Goal: Navigation & Orientation: Find specific page/section

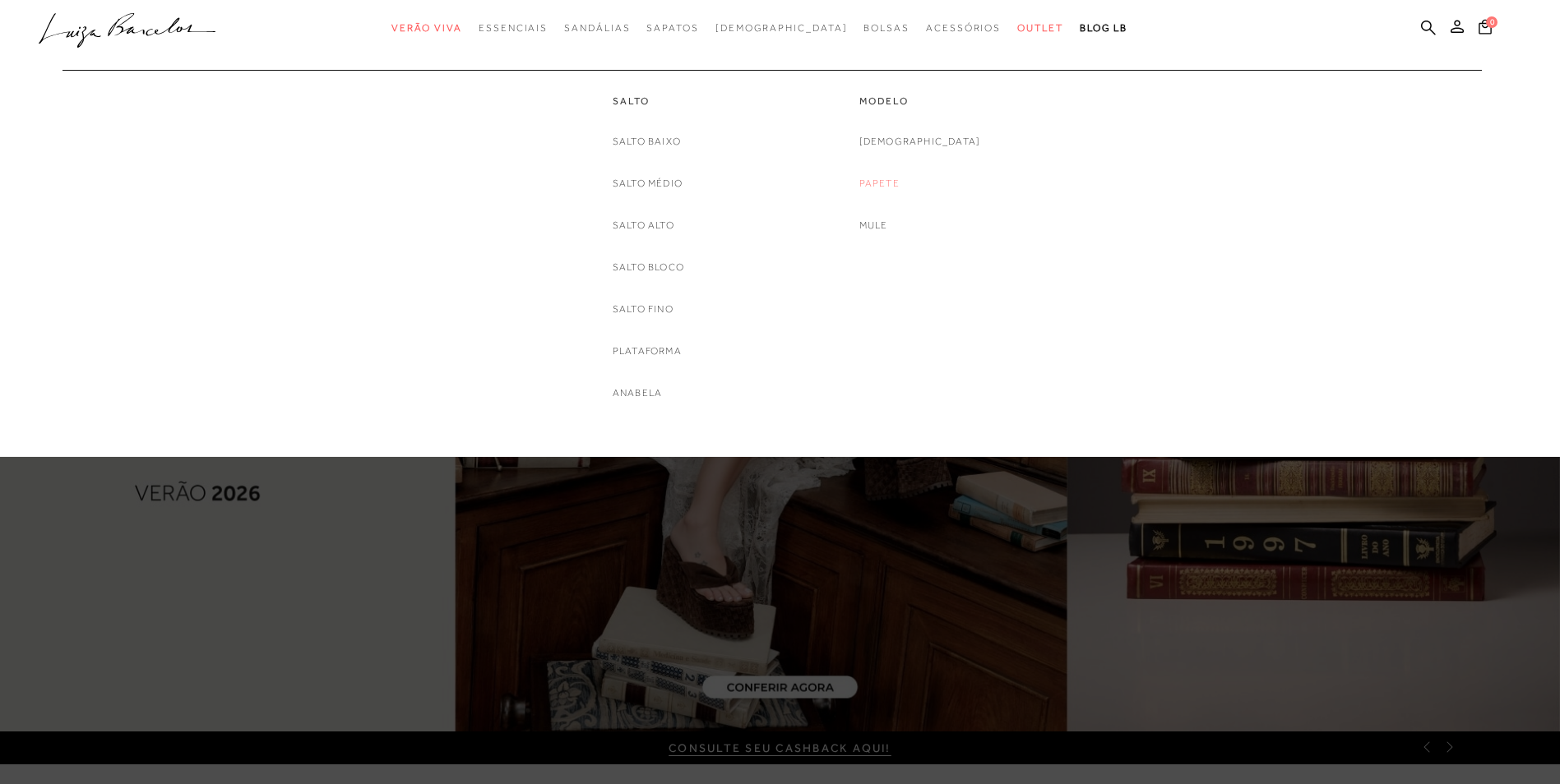
click at [900, 187] on link "Papete" at bounding box center [879, 184] width 41 height 17
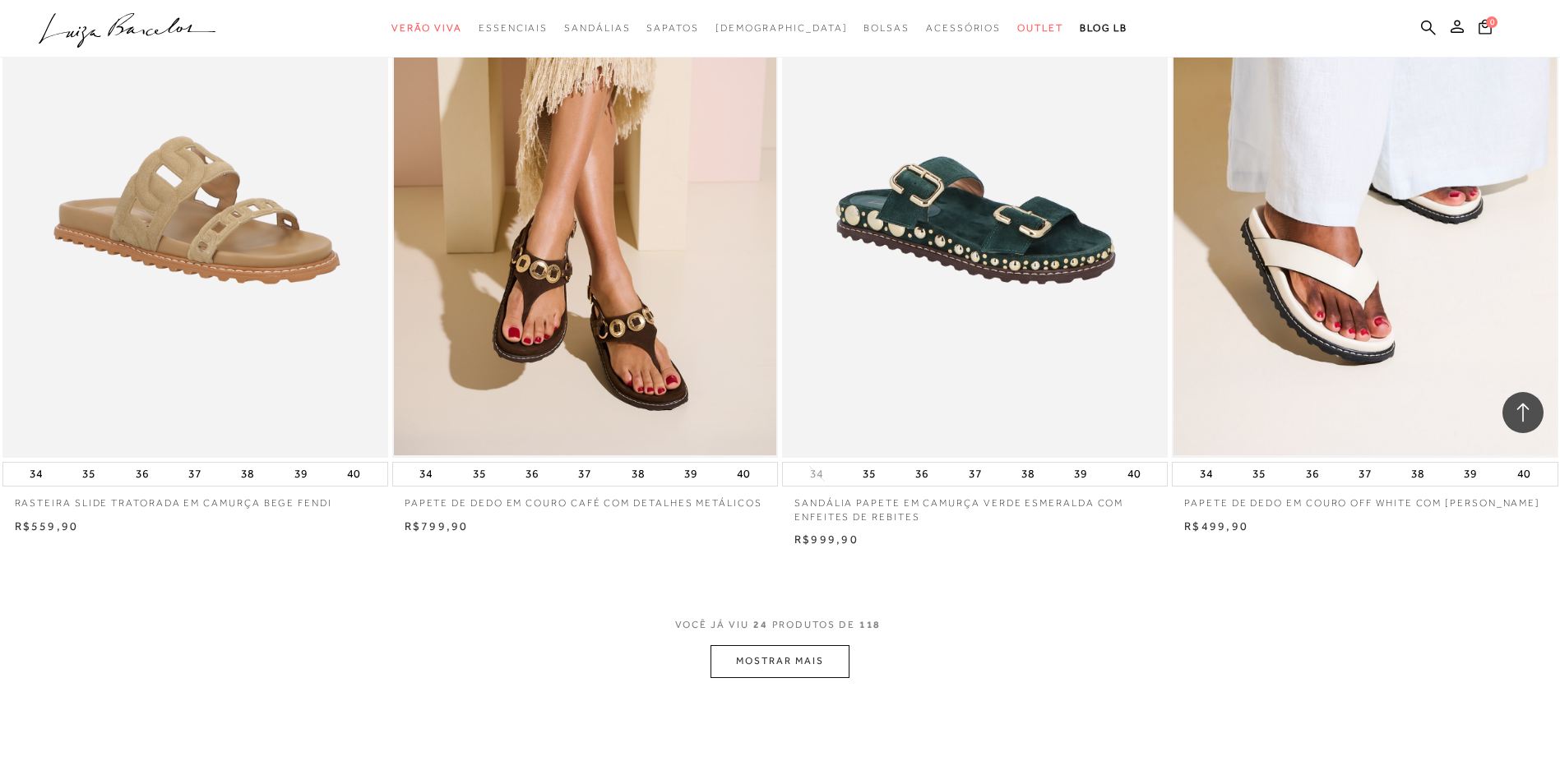
scroll to position [3752, 0]
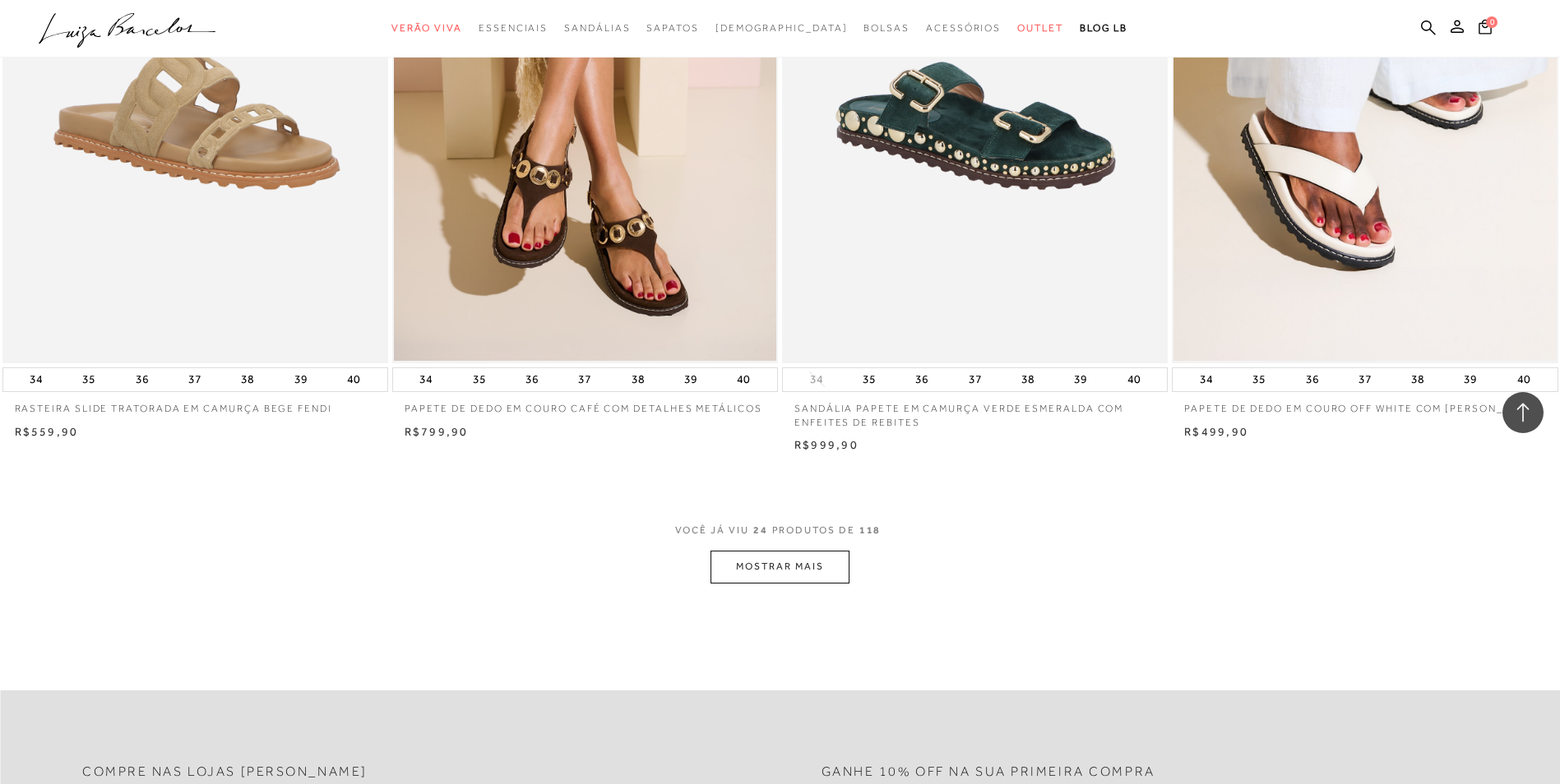
click at [778, 566] on button "MOSTRAR MAIS" at bounding box center [780, 566] width 138 height 32
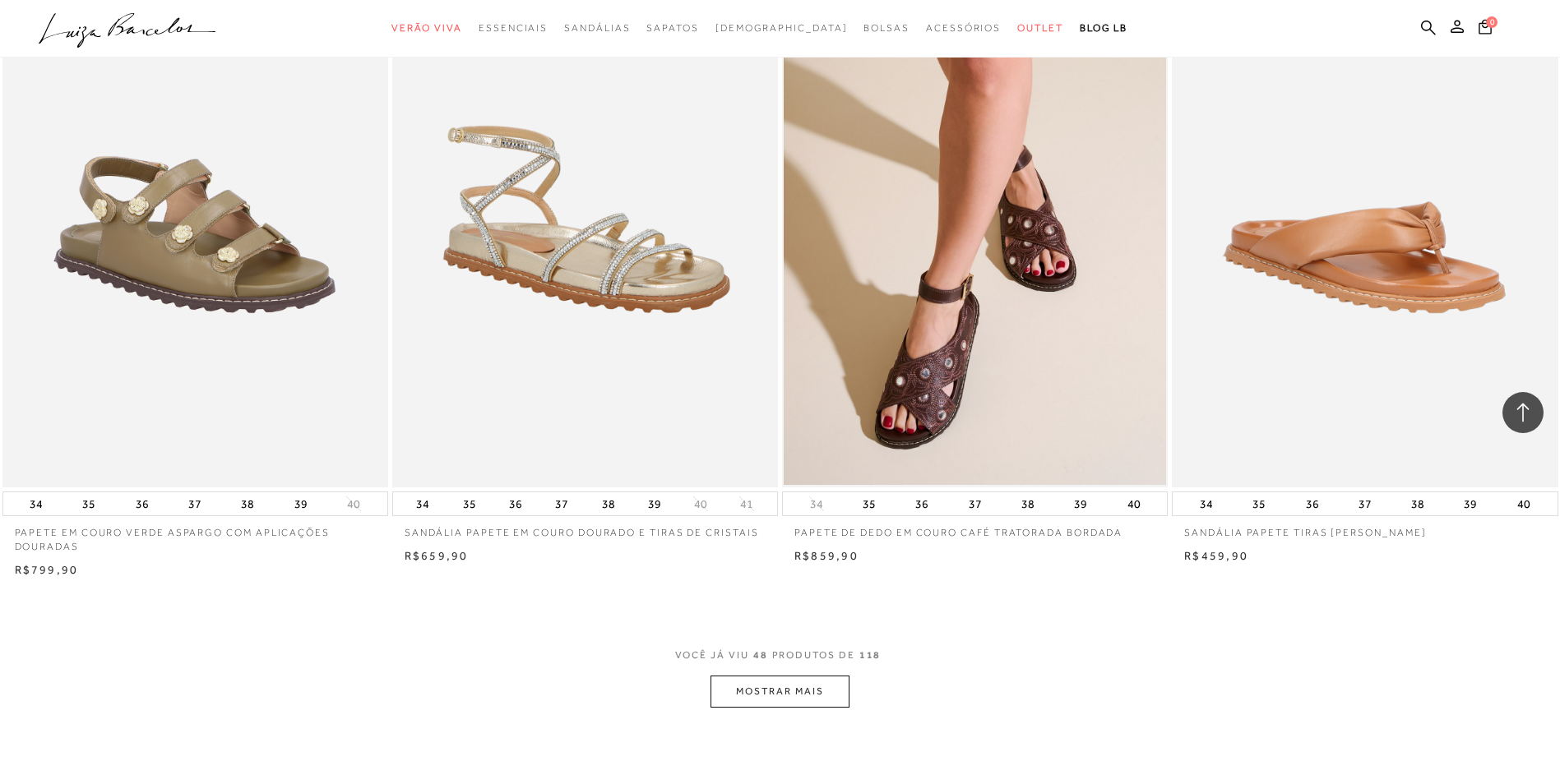
scroll to position [7894, 0]
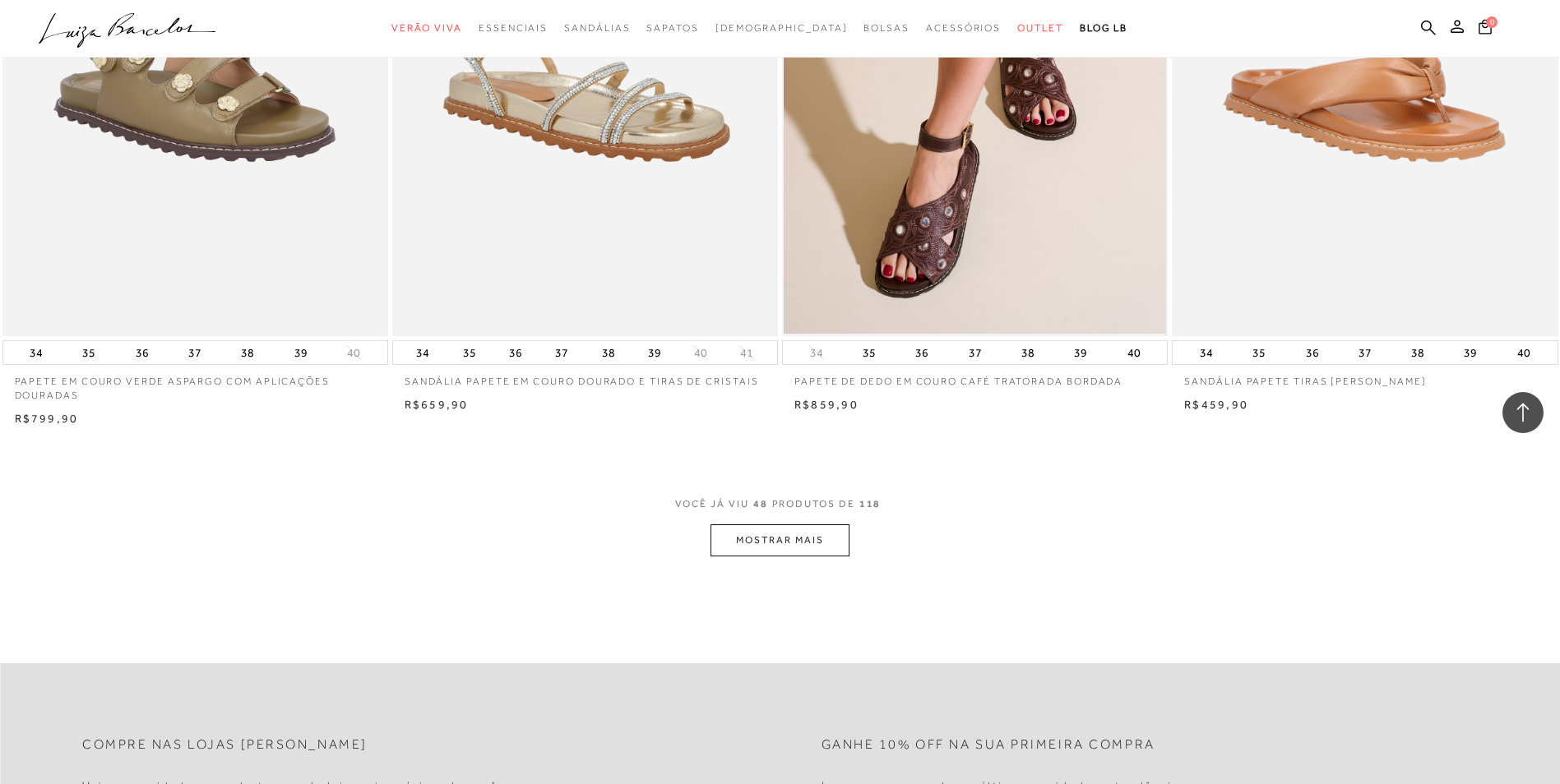
click at [819, 541] on button "MOSTRAR MAIS" at bounding box center [780, 541] width 138 height 32
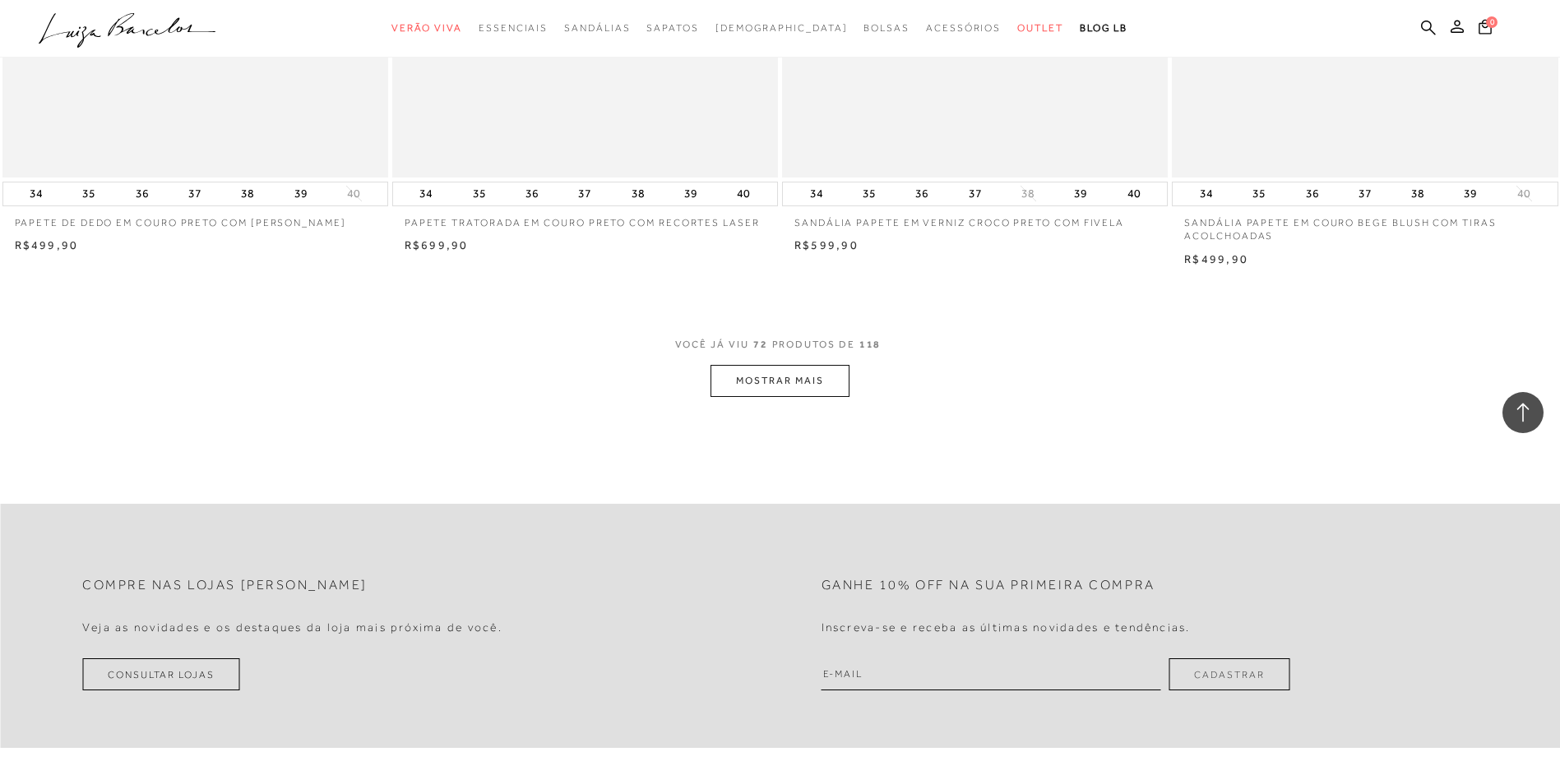
scroll to position [12197, 0]
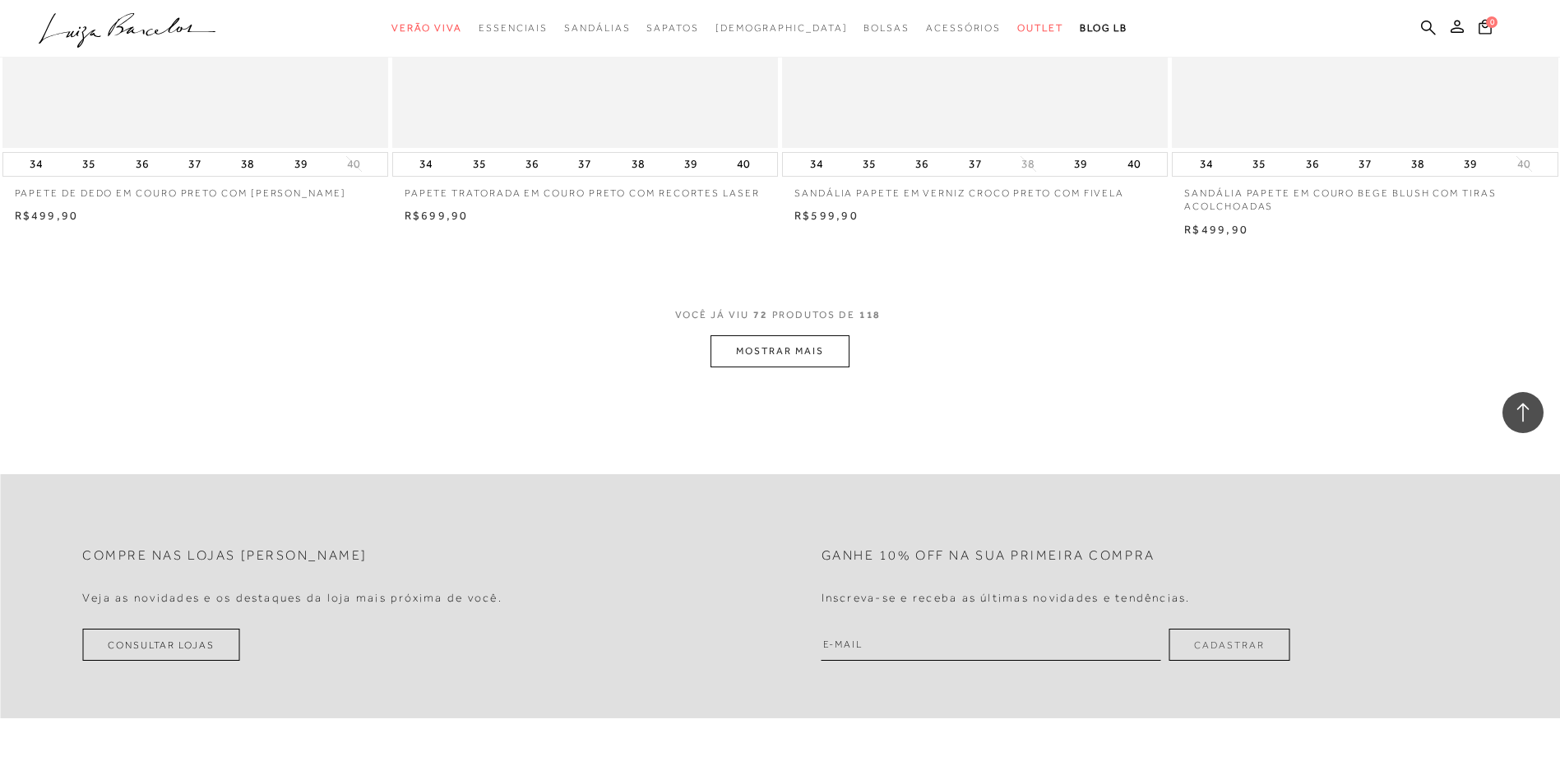
click at [803, 364] on button "MOSTRAR MAIS" at bounding box center [780, 351] width 138 height 32
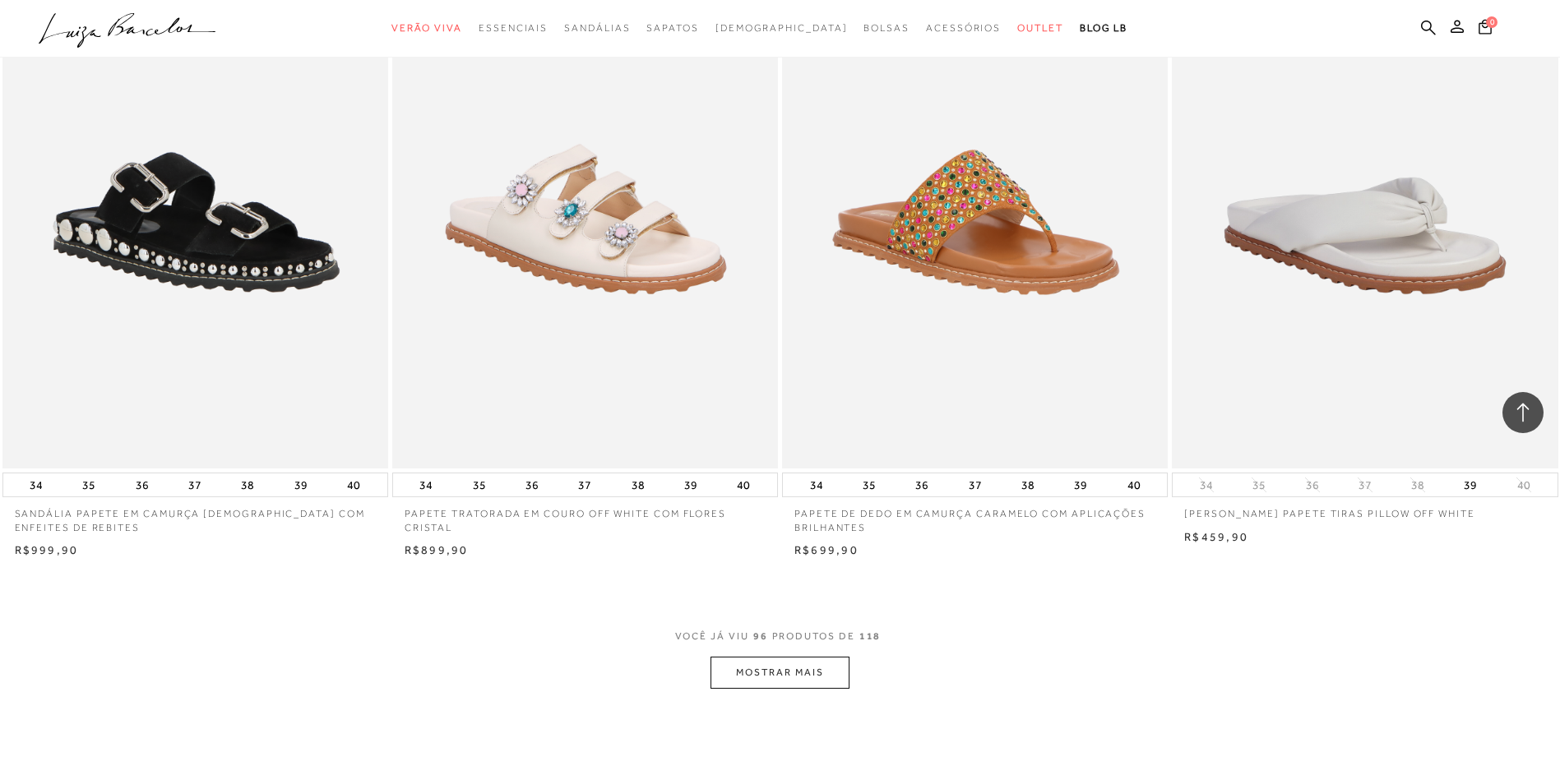
scroll to position [16393, 0]
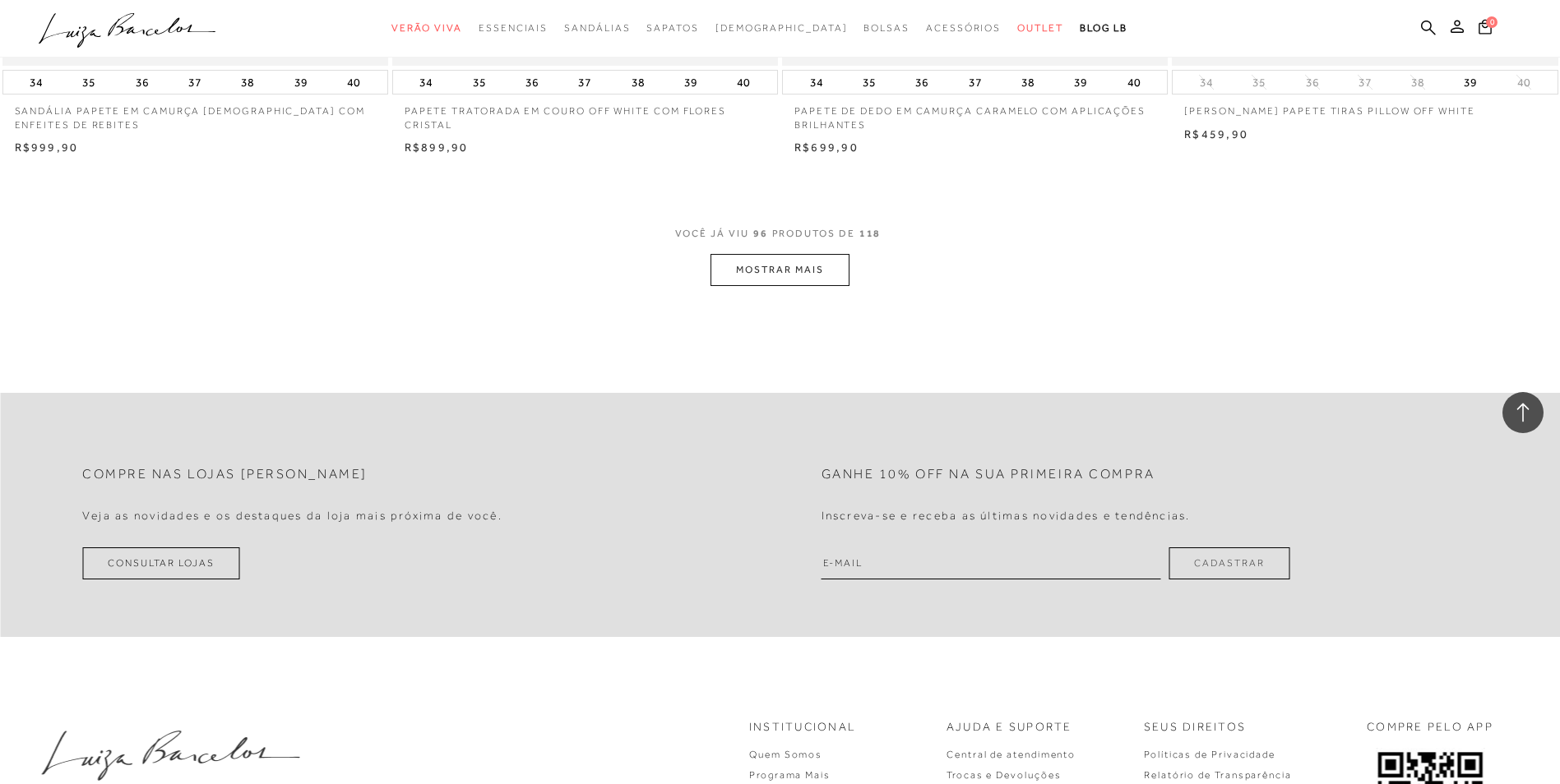
click at [815, 262] on button "MOSTRAR MAIS" at bounding box center [780, 269] width 138 height 32
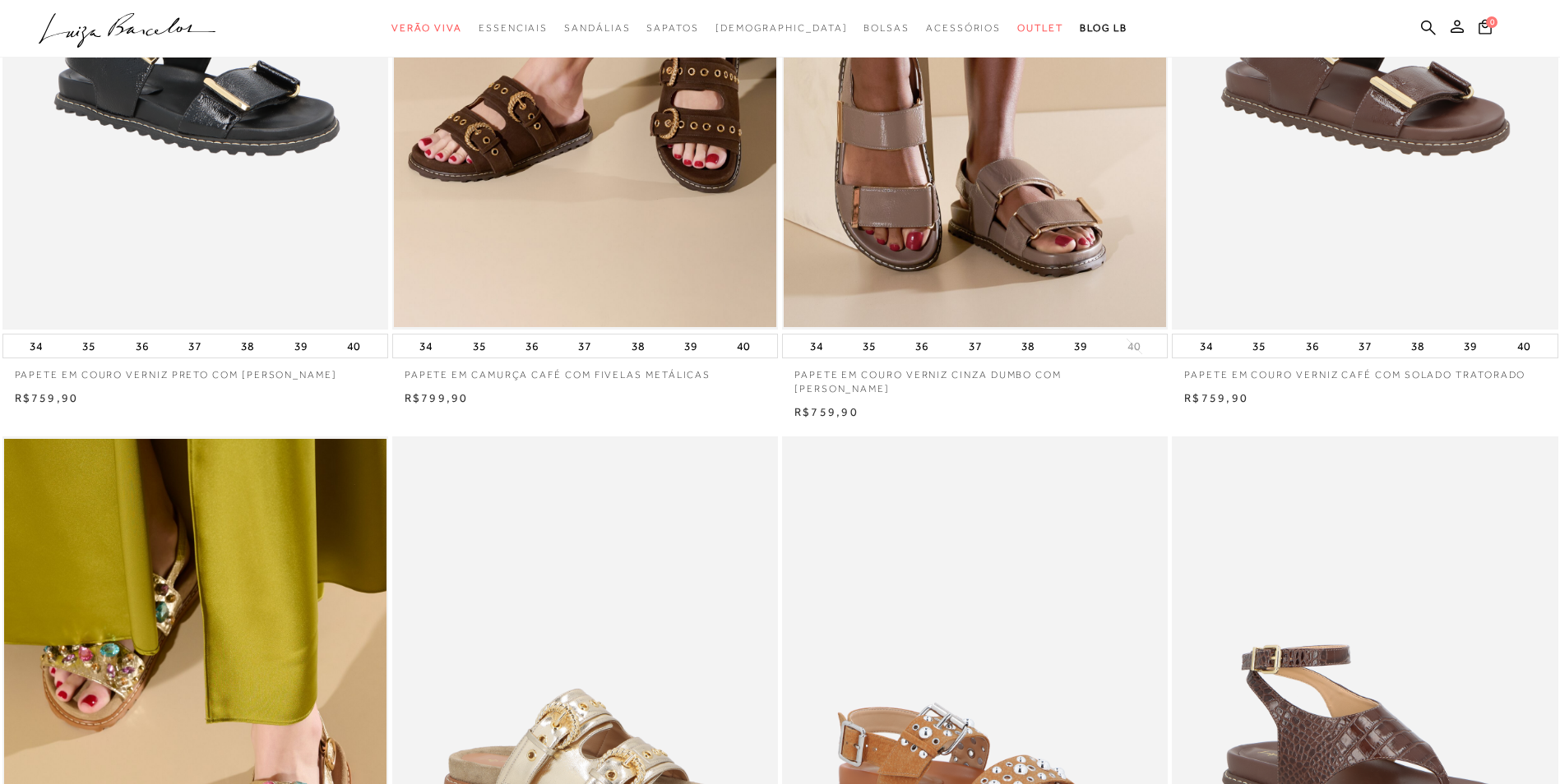
scroll to position [0, 0]
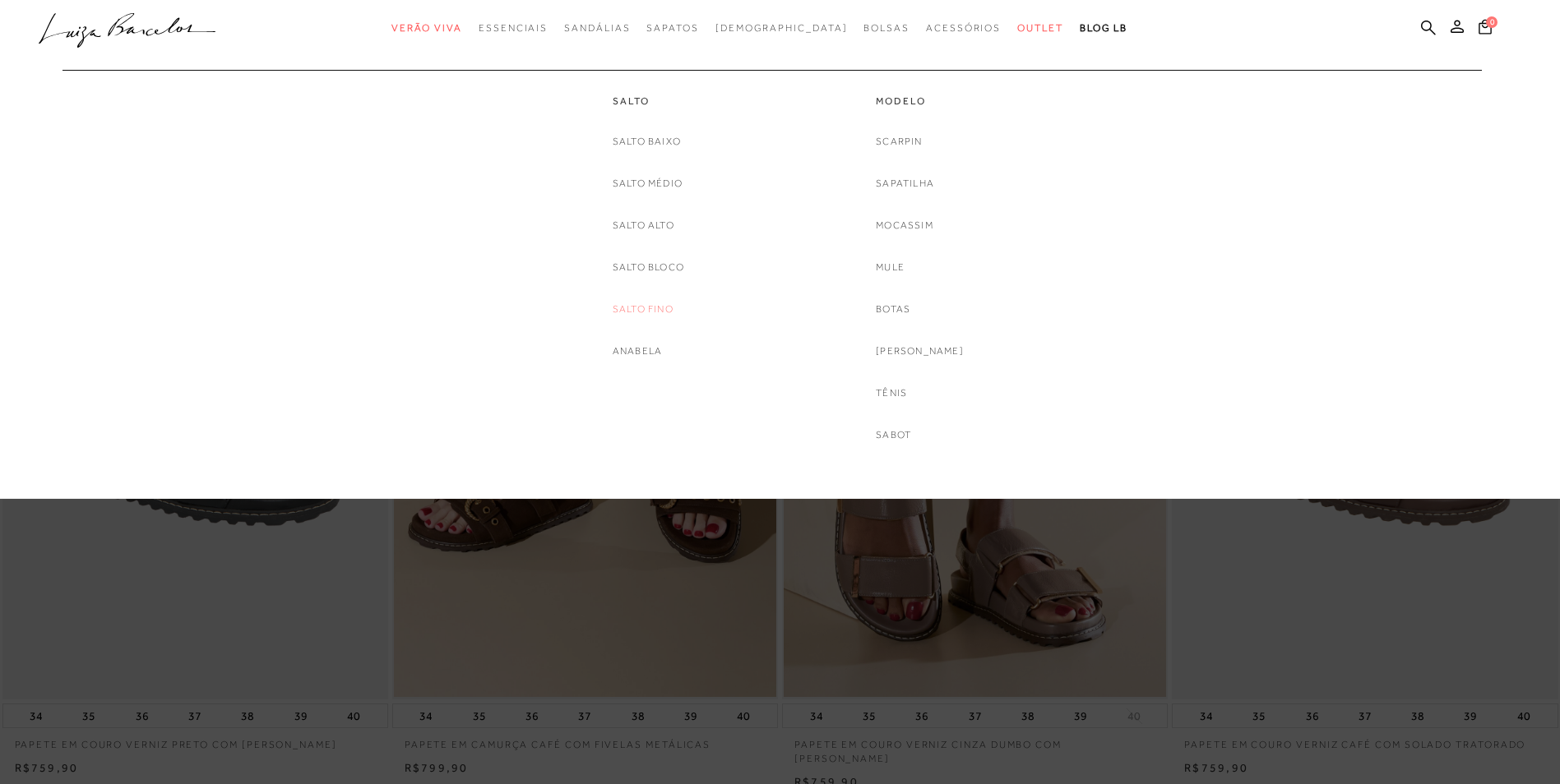
click at [644, 301] on link "Salto fino" at bounding box center [643, 310] width 60 height 17
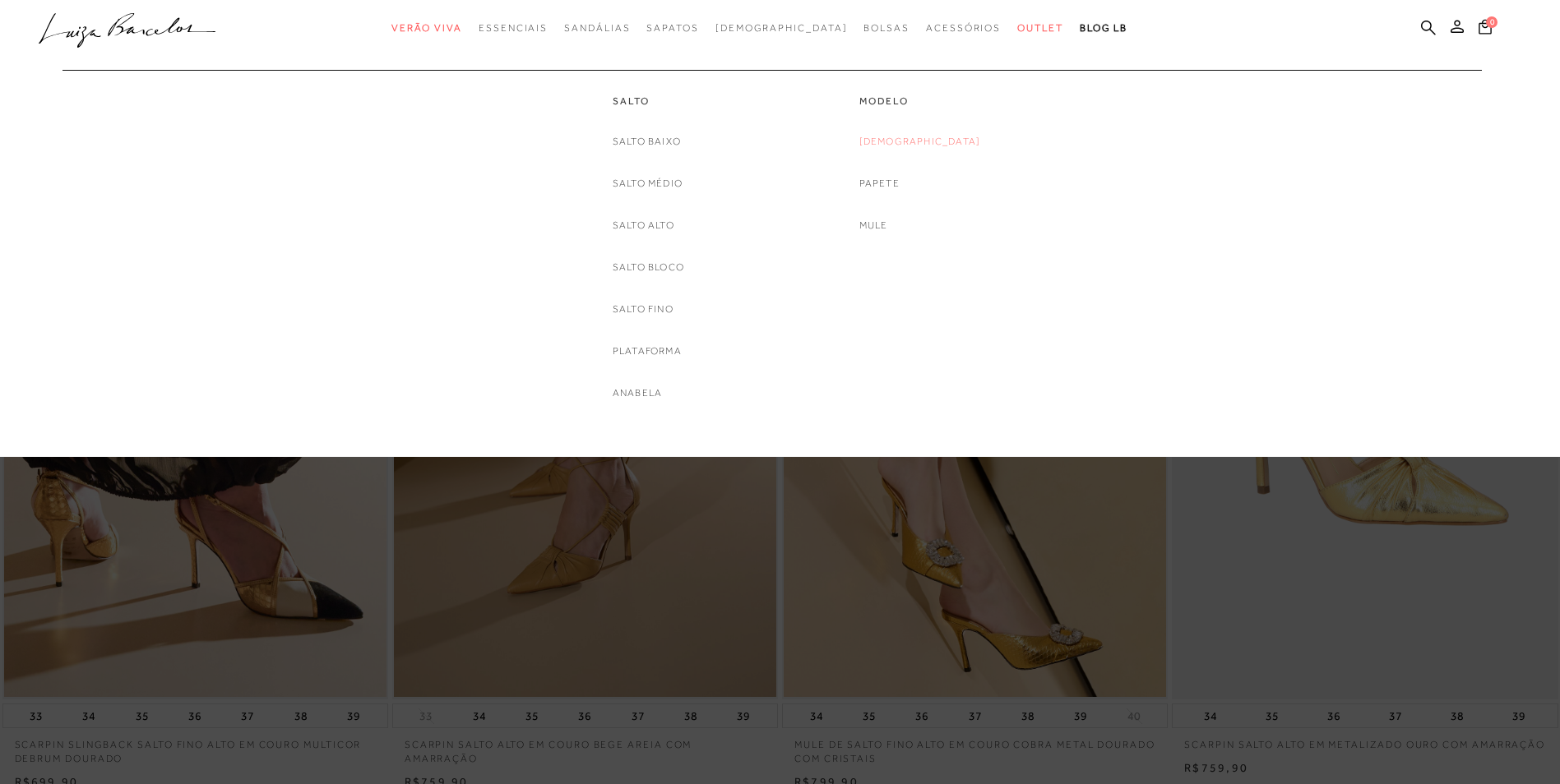
click at [914, 139] on link "[DEMOGRAPHIC_DATA]" at bounding box center [920, 142] width 122 height 17
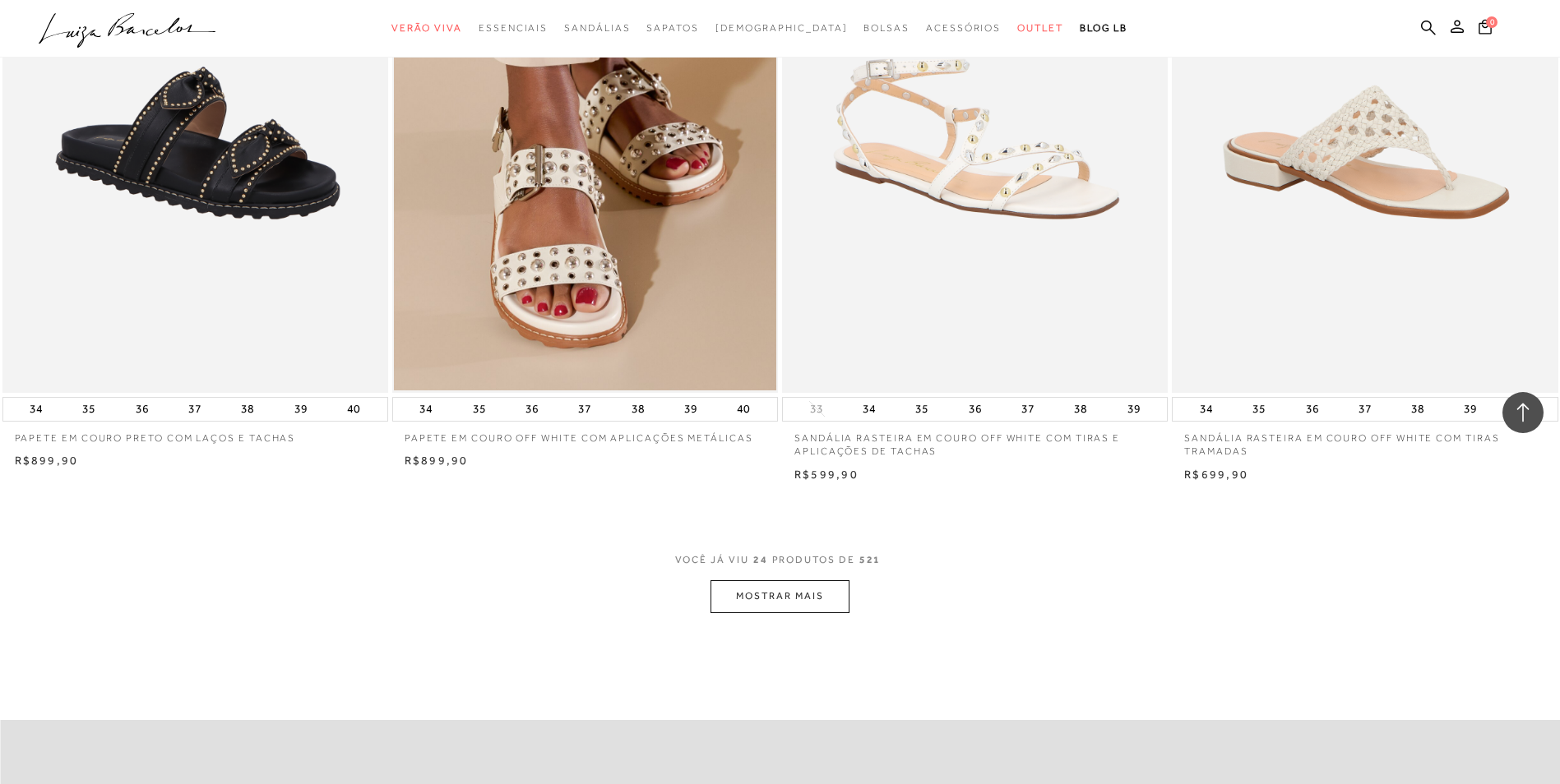
scroll to position [3776, 0]
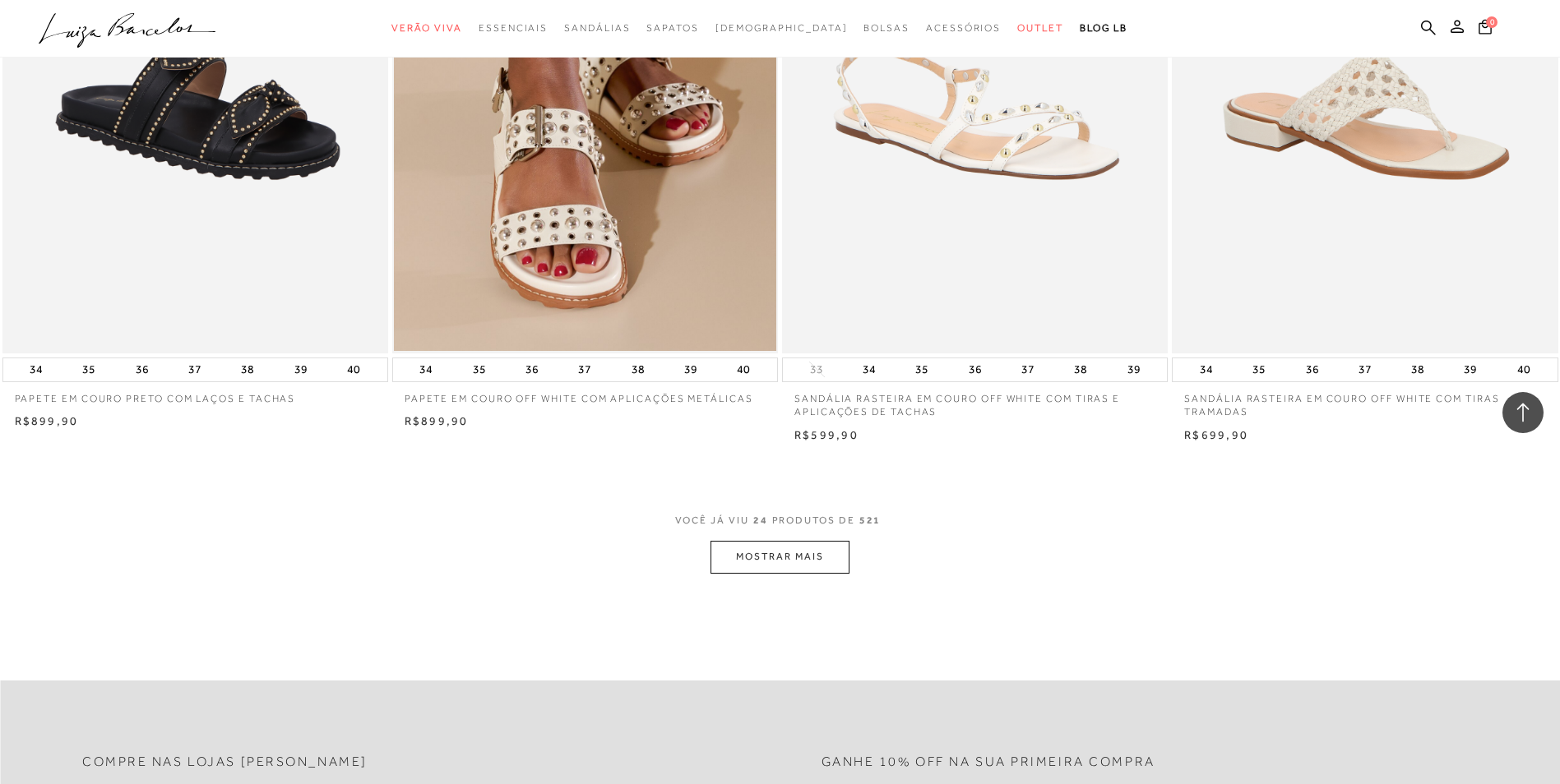
click at [812, 553] on button "MOSTRAR MAIS" at bounding box center [780, 557] width 138 height 32
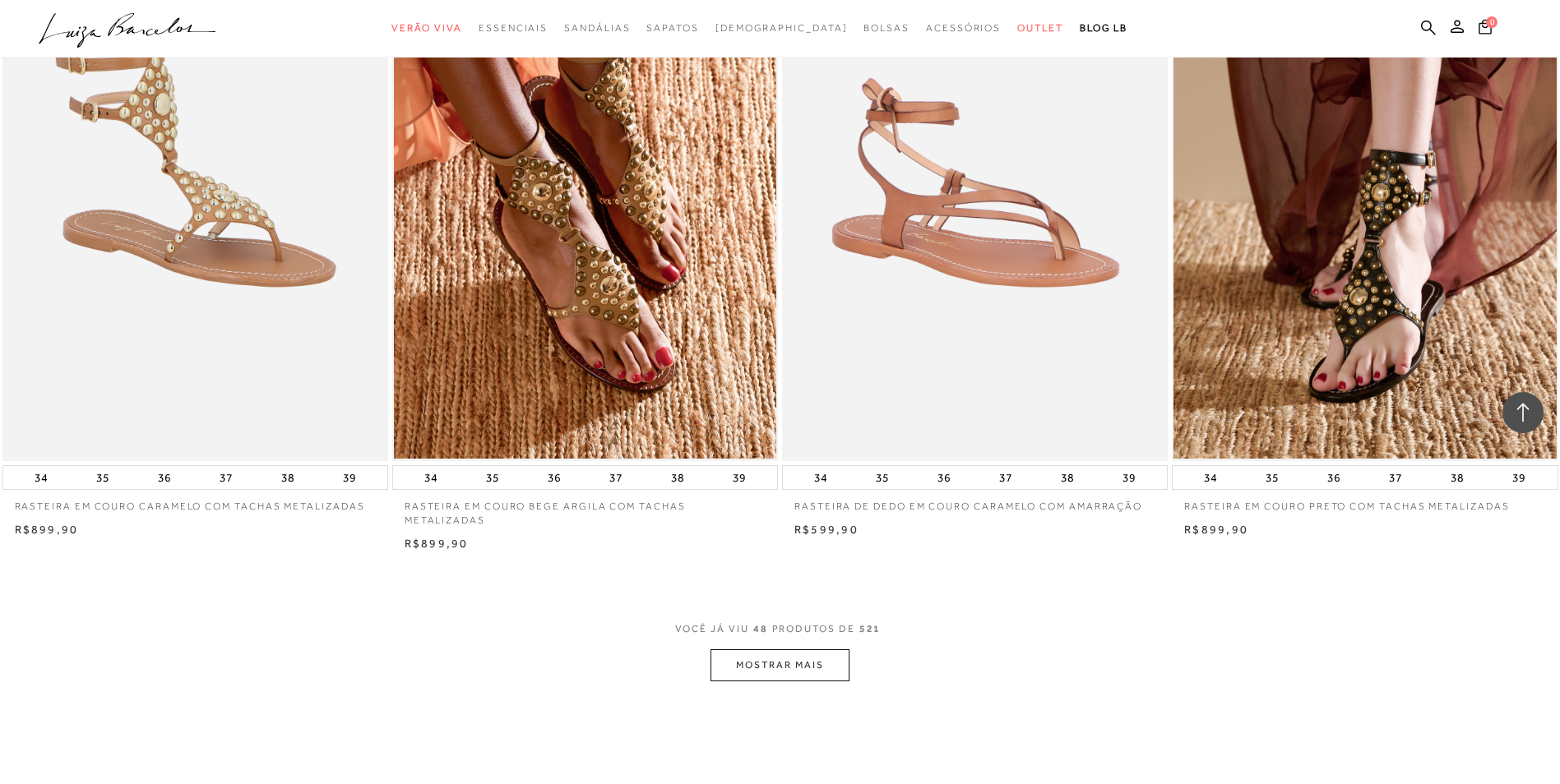
scroll to position [7965, 0]
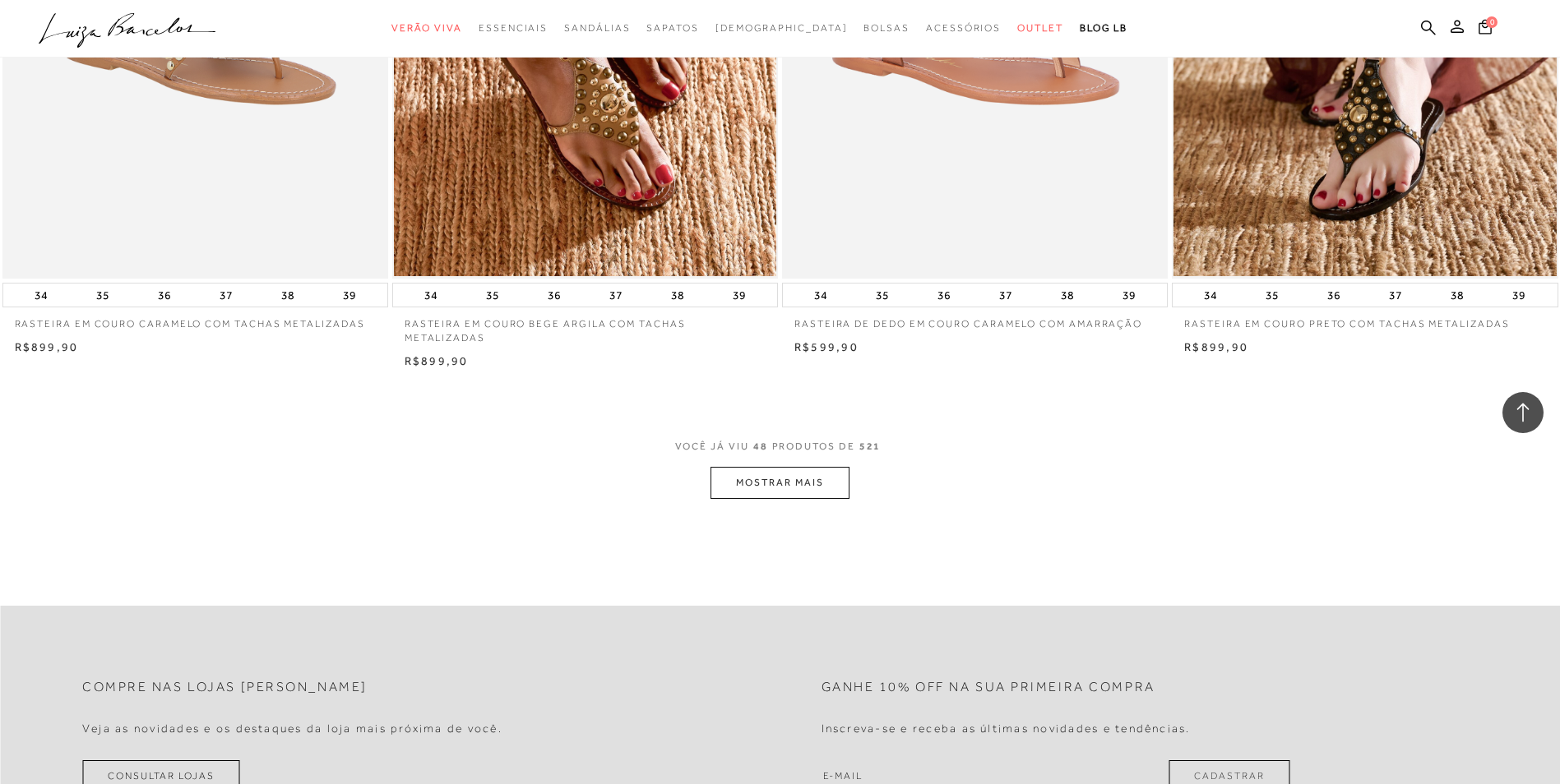
click at [801, 477] on button "MOSTRAR MAIS" at bounding box center [780, 483] width 138 height 32
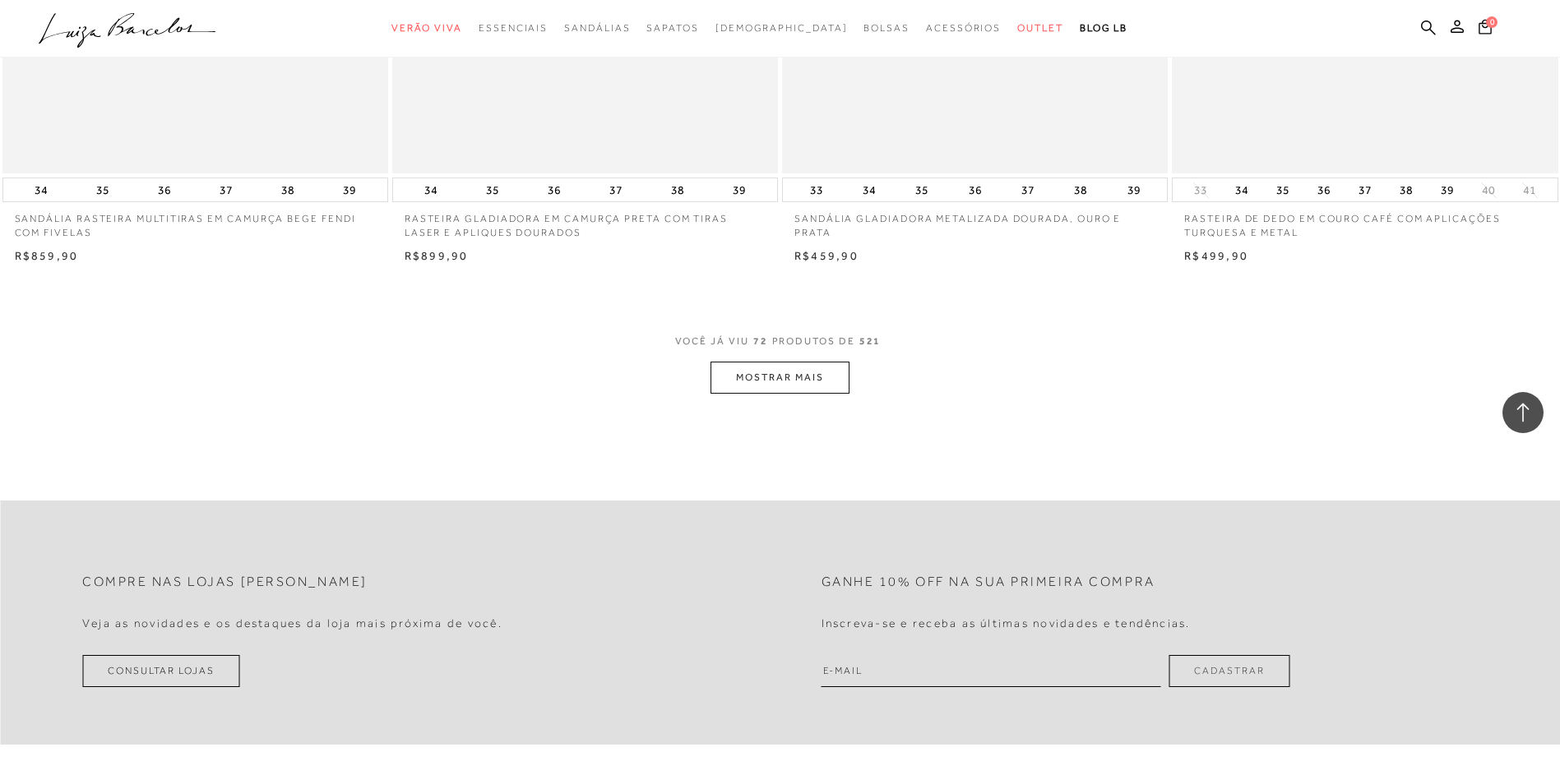
scroll to position [12125, 0]
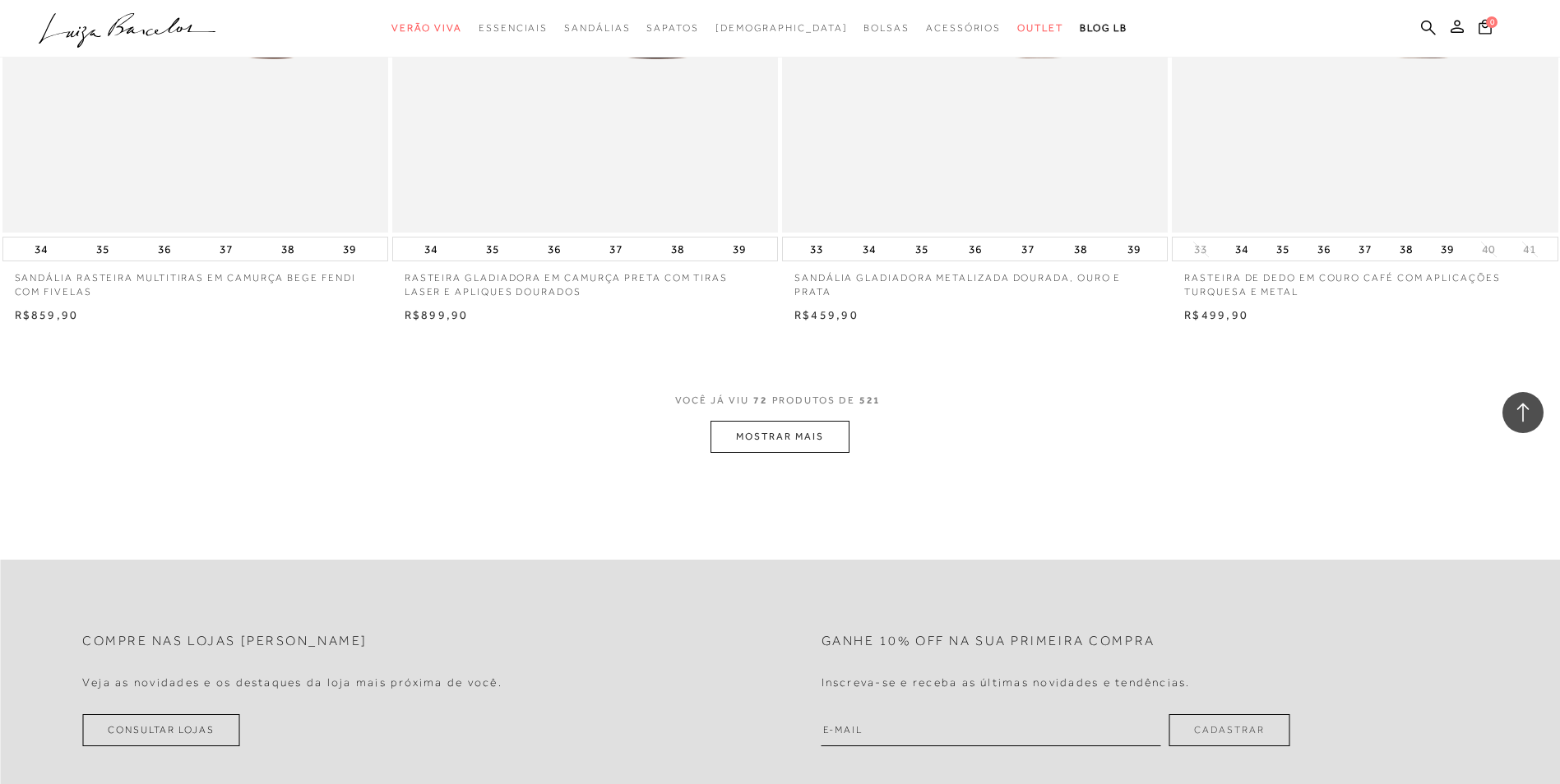
click at [836, 446] on button "MOSTRAR MAIS" at bounding box center [780, 437] width 138 height 32
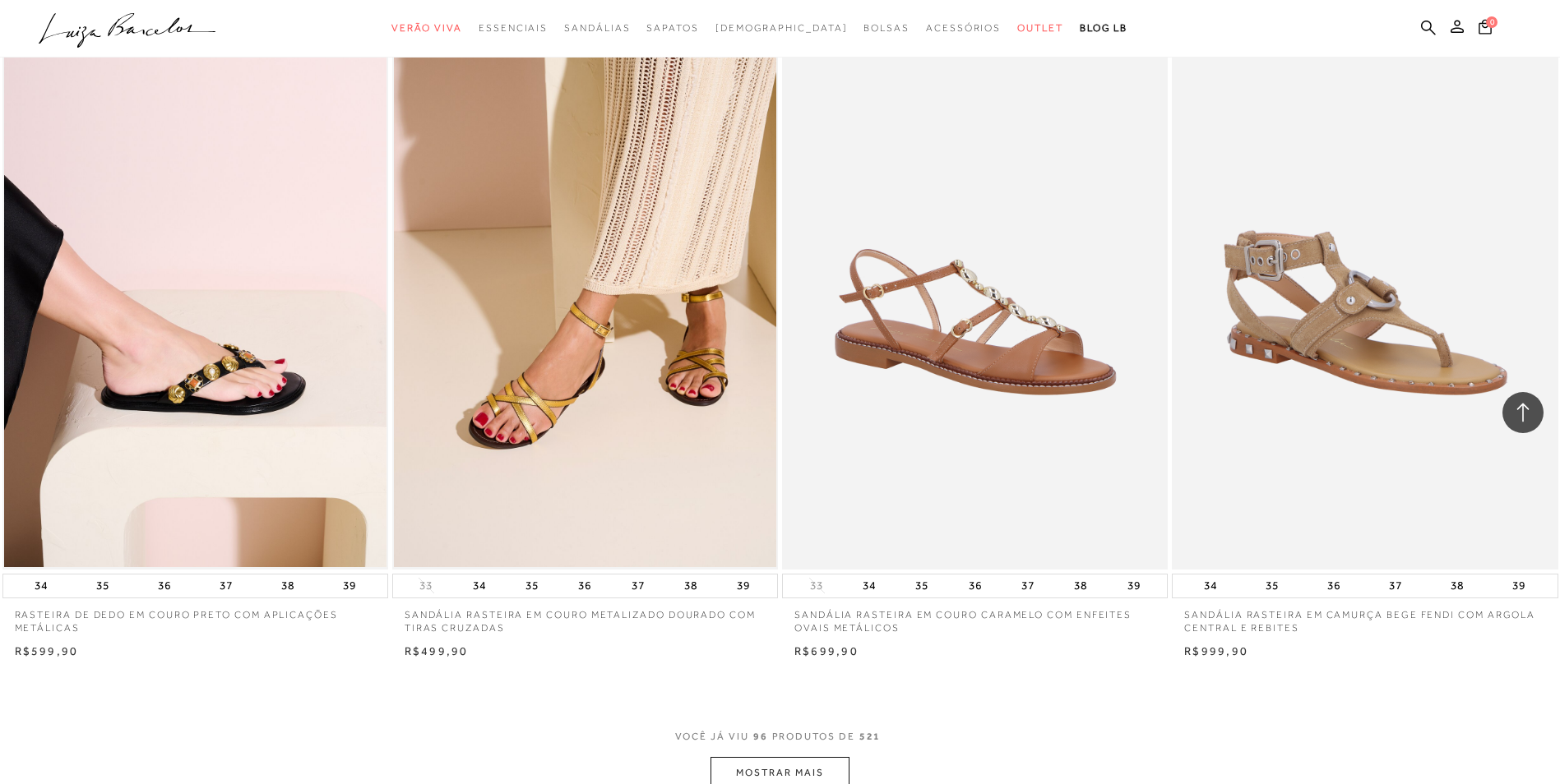
scroll to position [15923, 0]
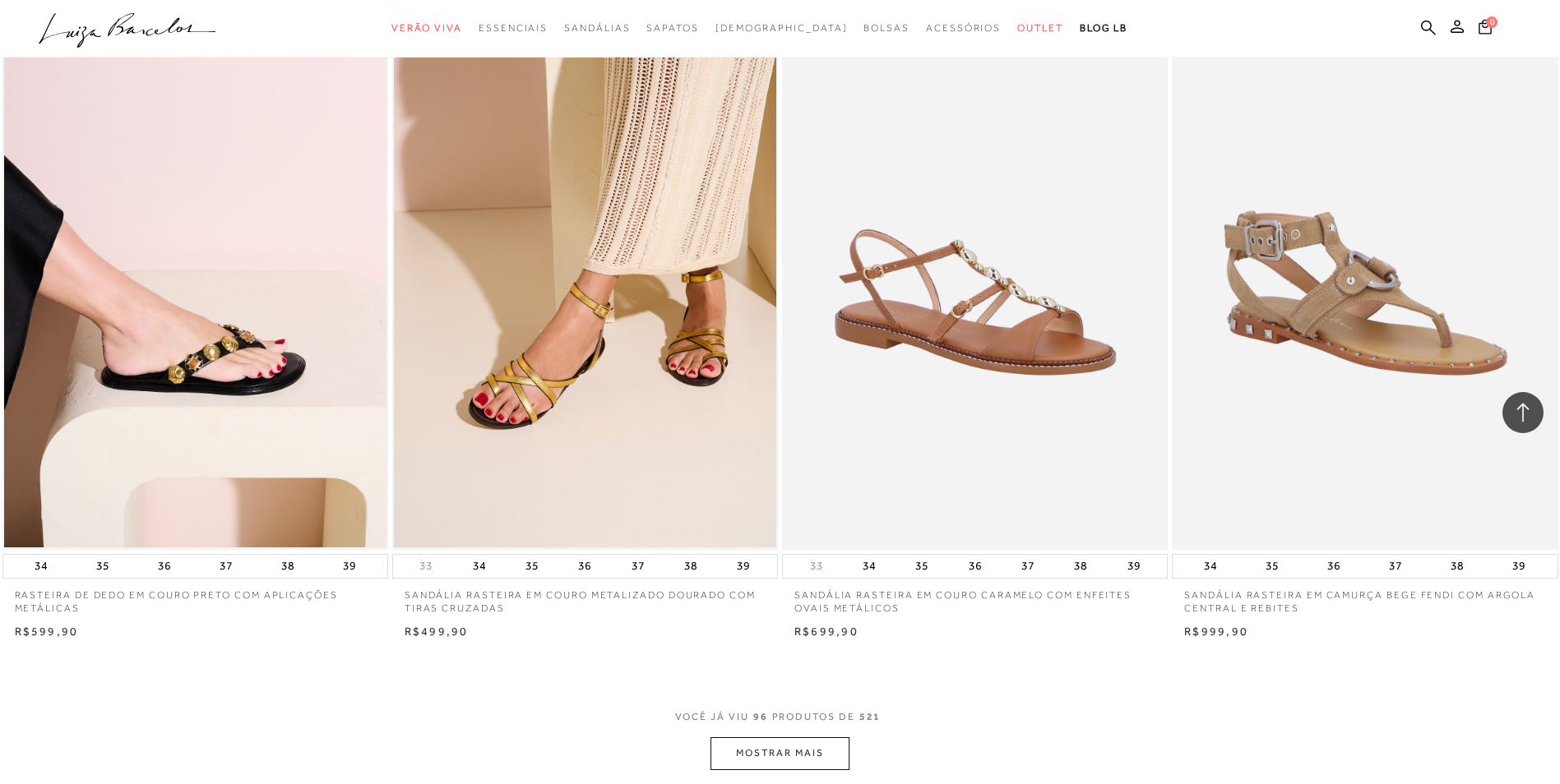
click at [800, 762] on button "MOSTRAR MAIS" at bounding box center [780, 753] width 138 height 32
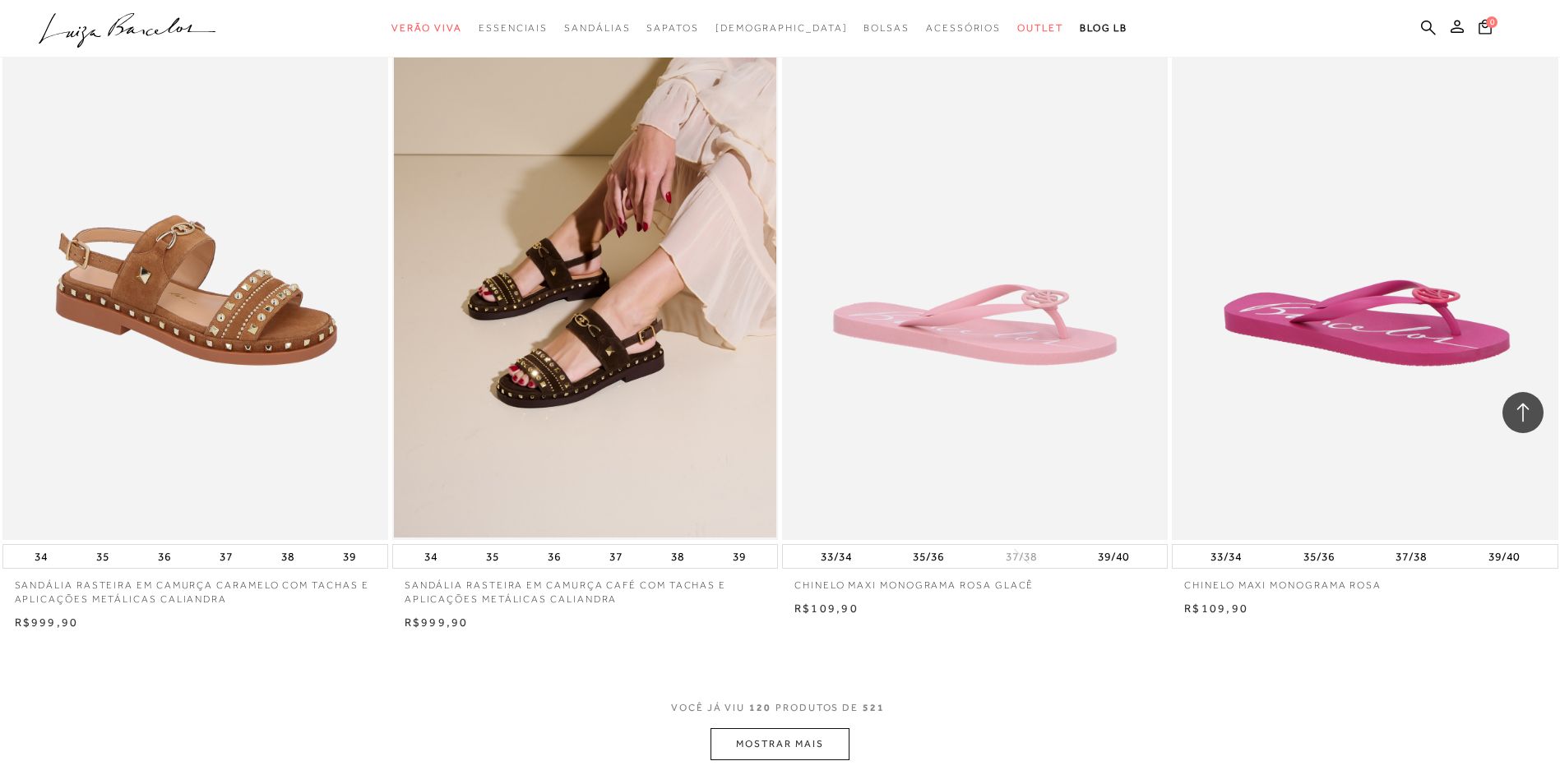
scroll to position [20071, 0]
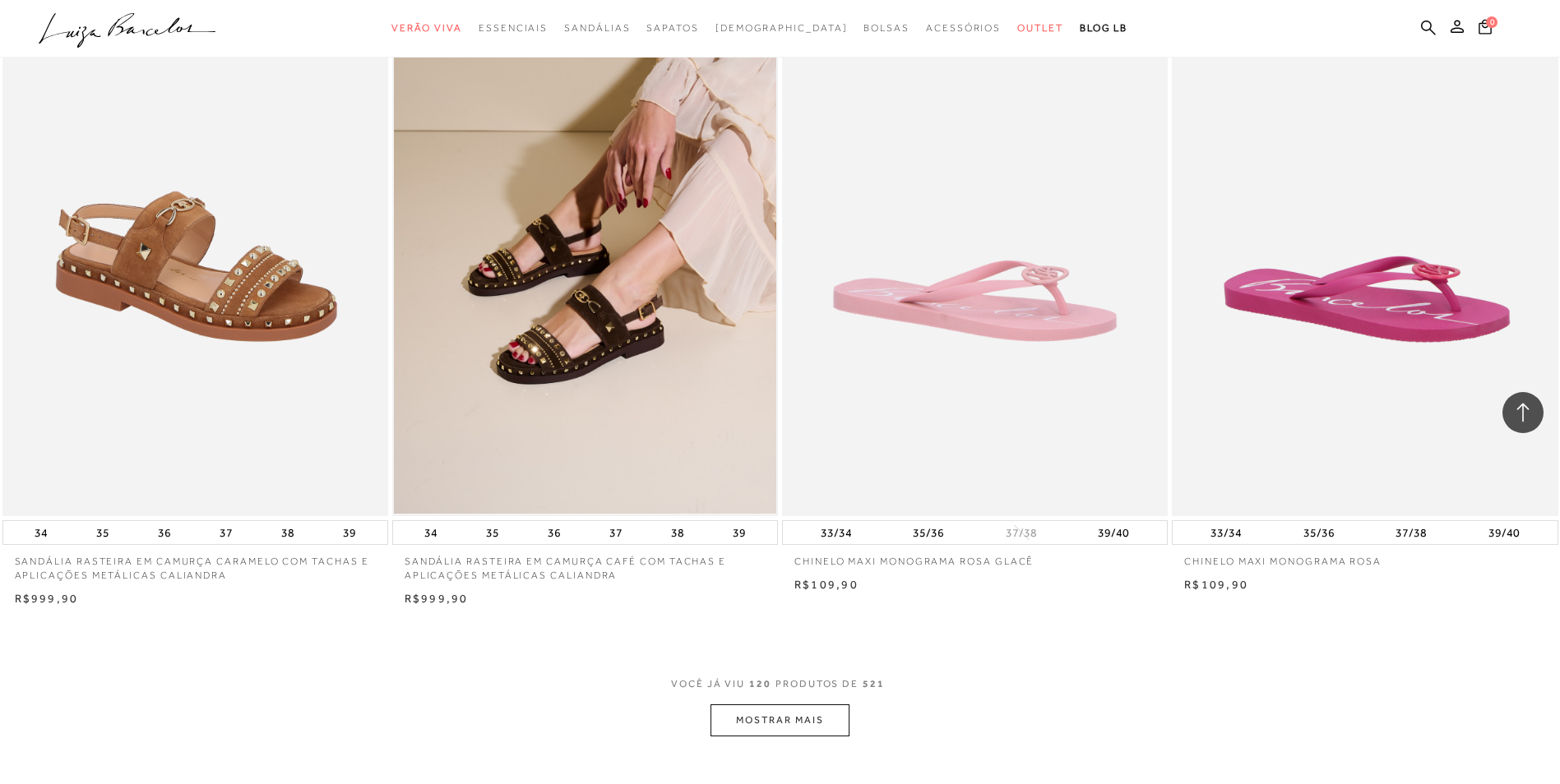
click at [807, 717] on button "MOSTRAR MAIS" at bounding box center [780, 720] width 138 height 32
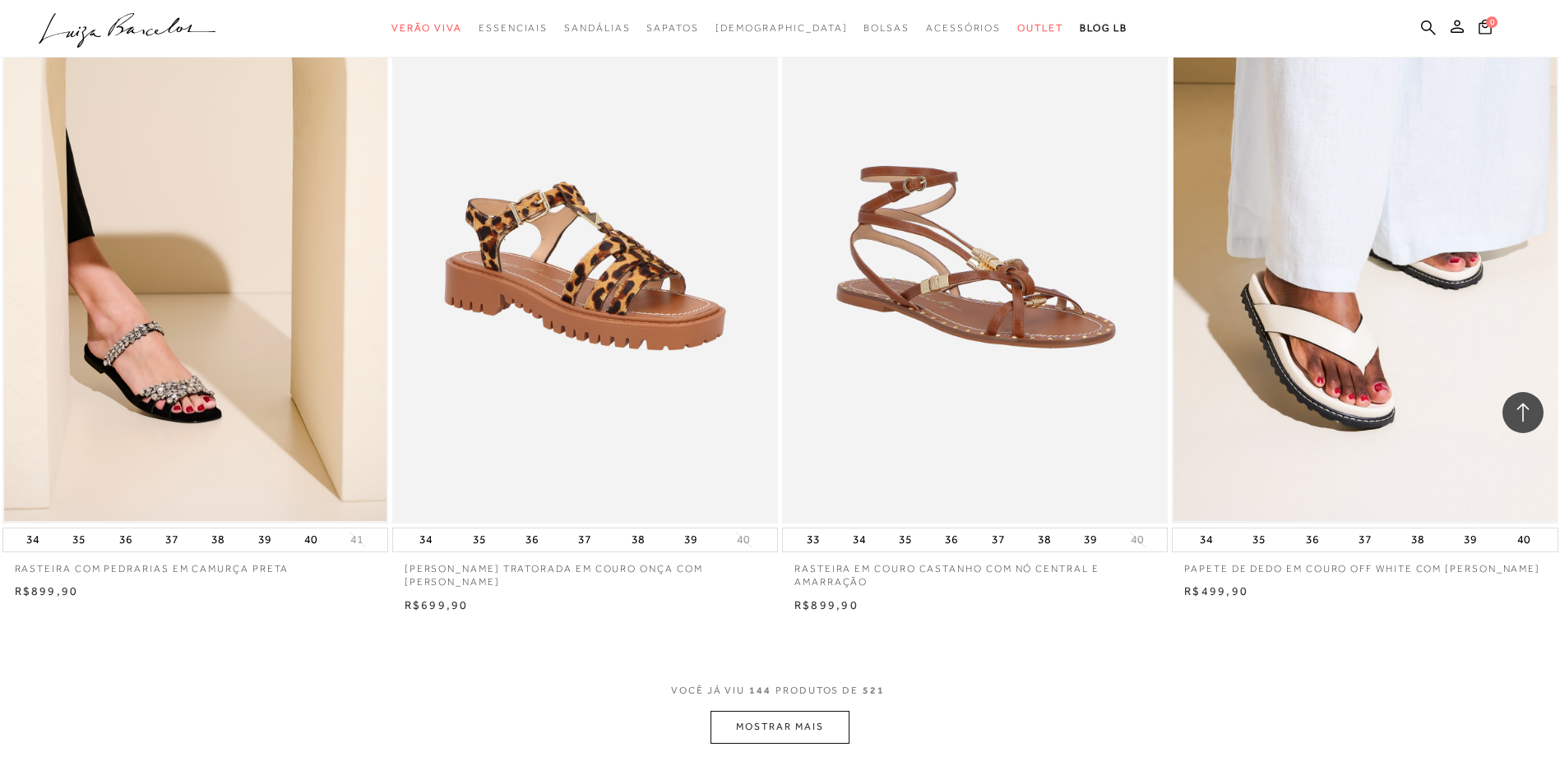
scroll to position [24674, 0]
